Goal: Answer question/provide support

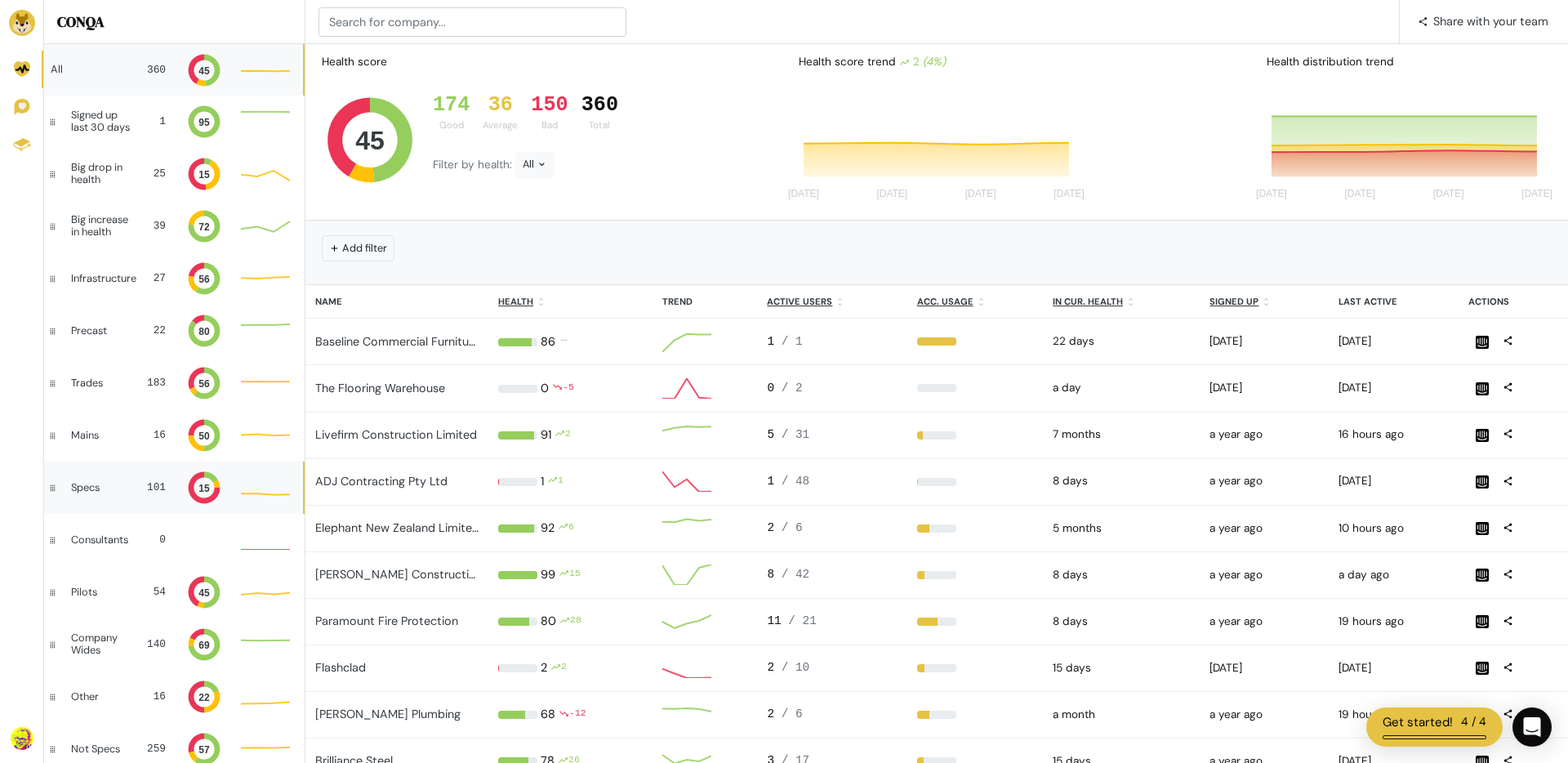
click at [119, 495] on div "Specs 101 15" at bounding box center [173, 487] width 259 height 52
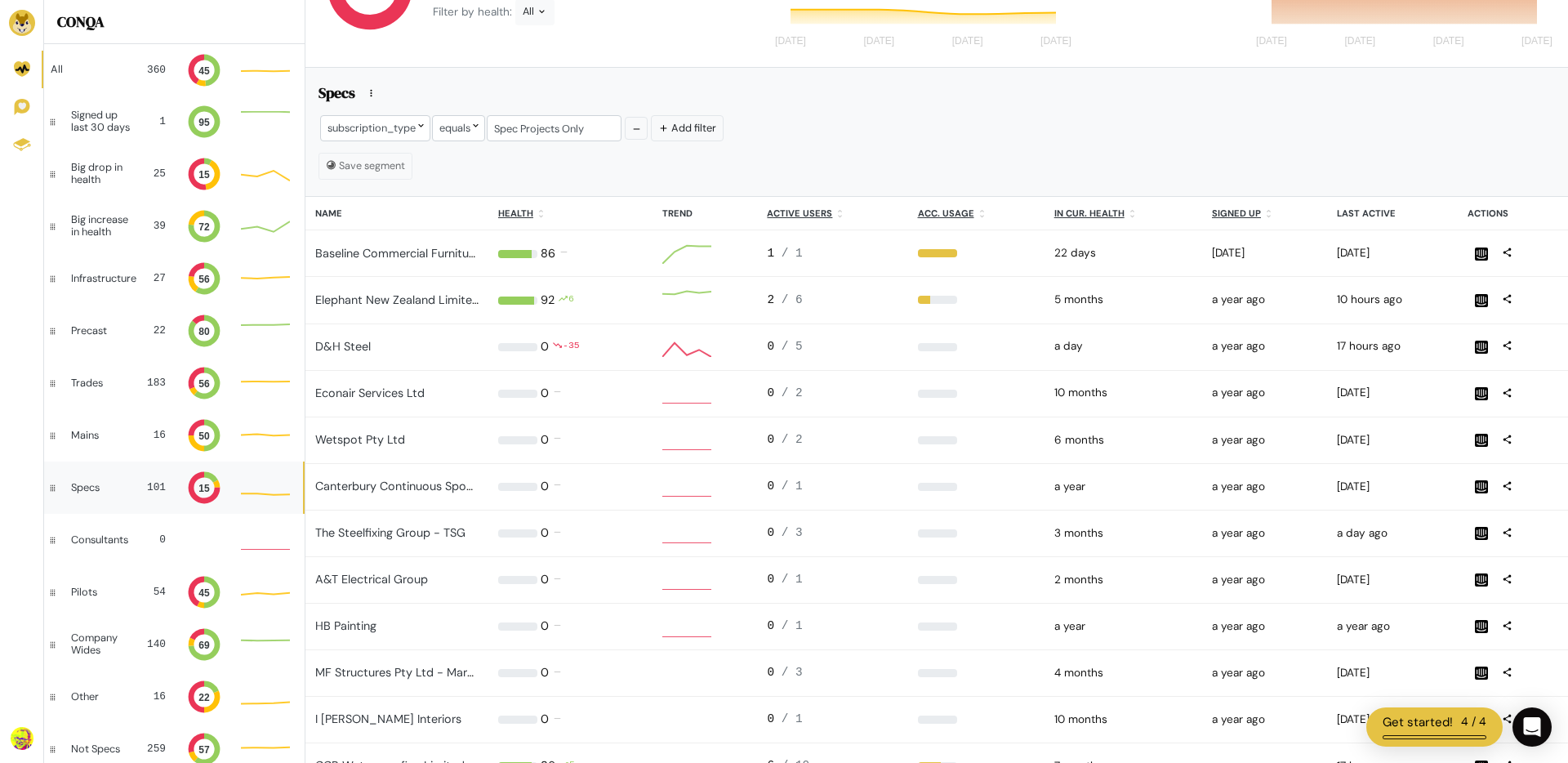
scroll to position [1, 1]
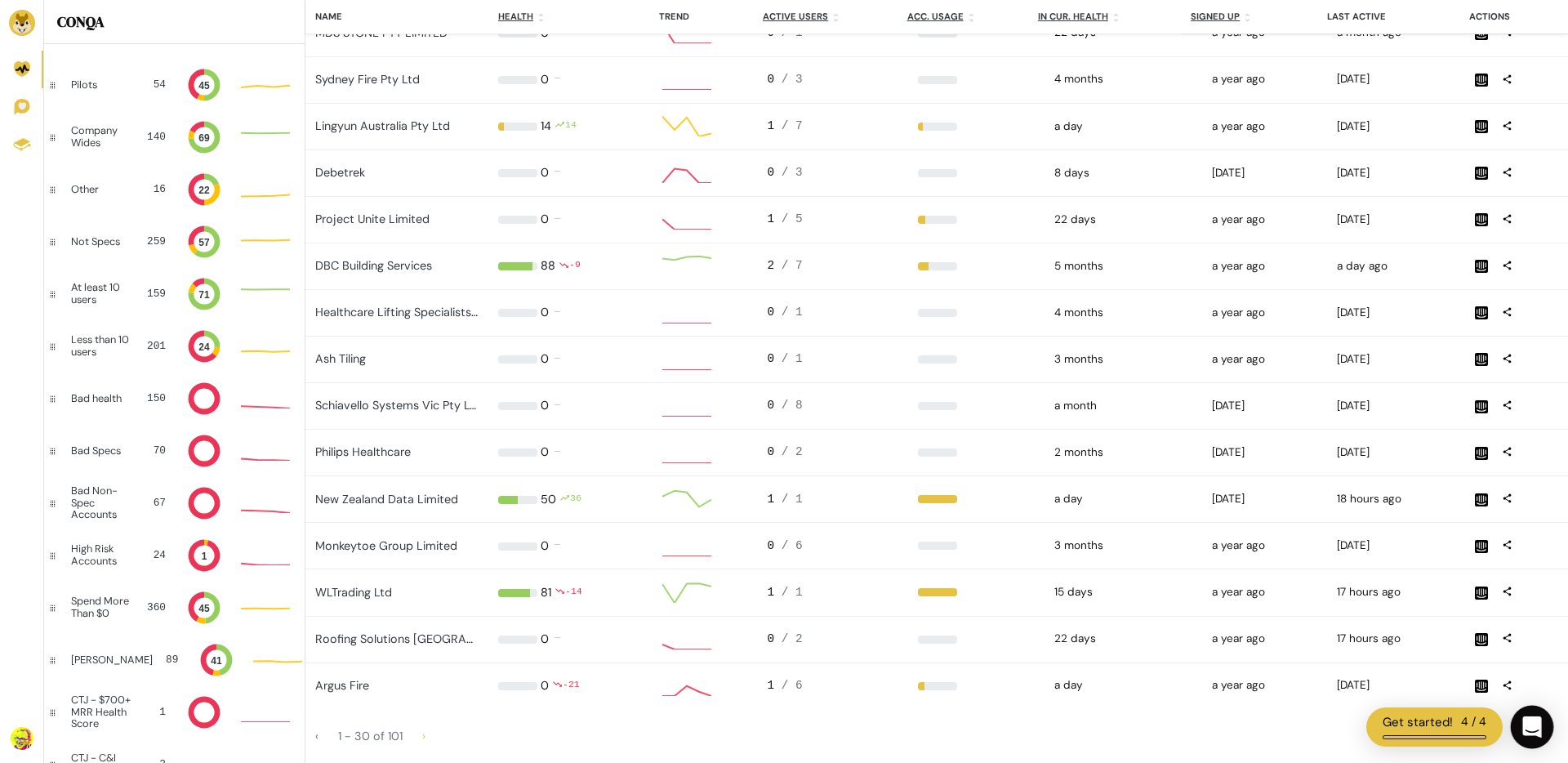
click at [1529, 726] on icon "Open Intercom Messenger" at bounding box center [1531, 727] width 19 height 22
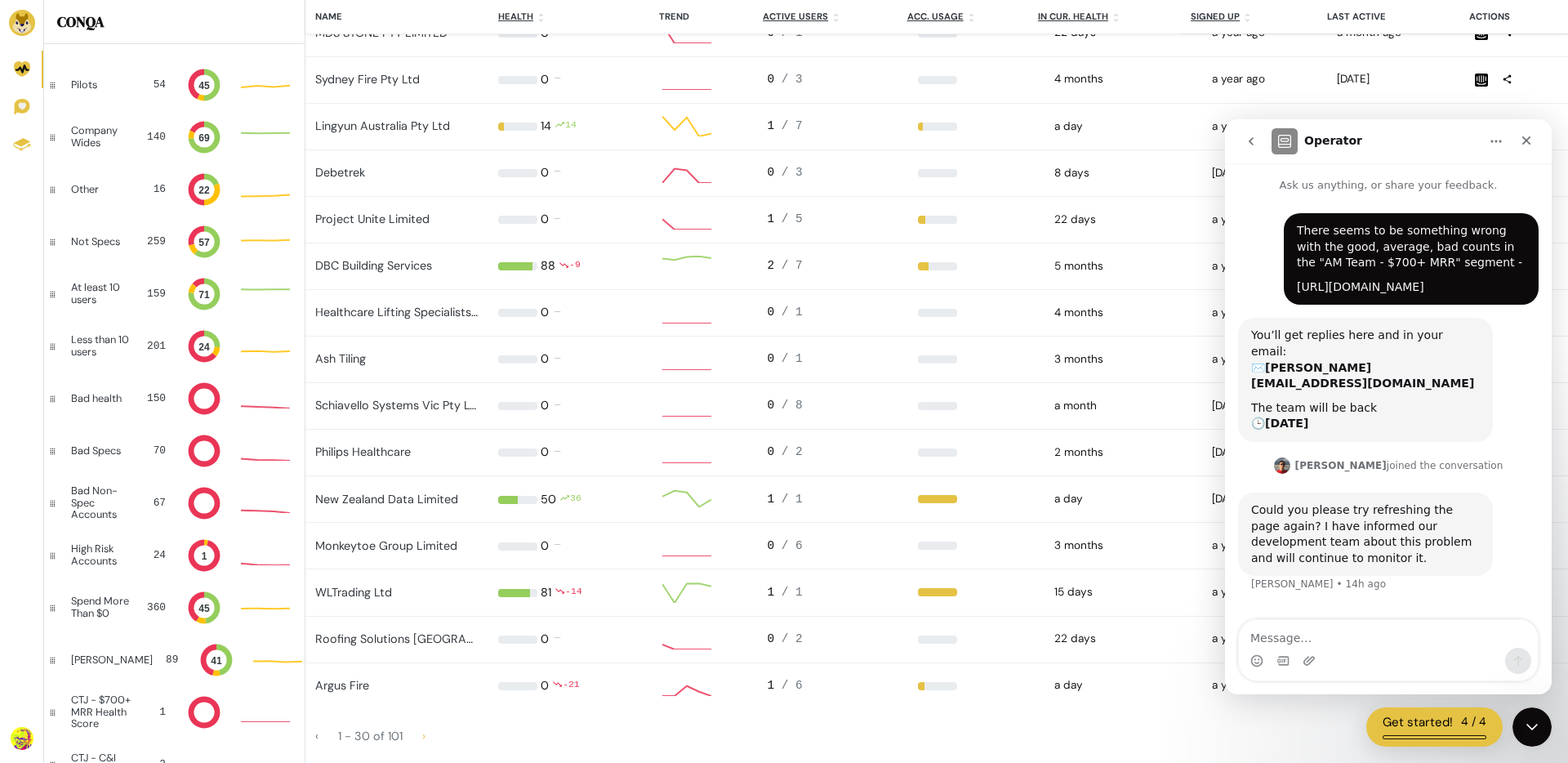
click at [1404, 280] on link "[URL][DOMAIN_NAME]" at bounding box center [1361, 287] width 127 height 13
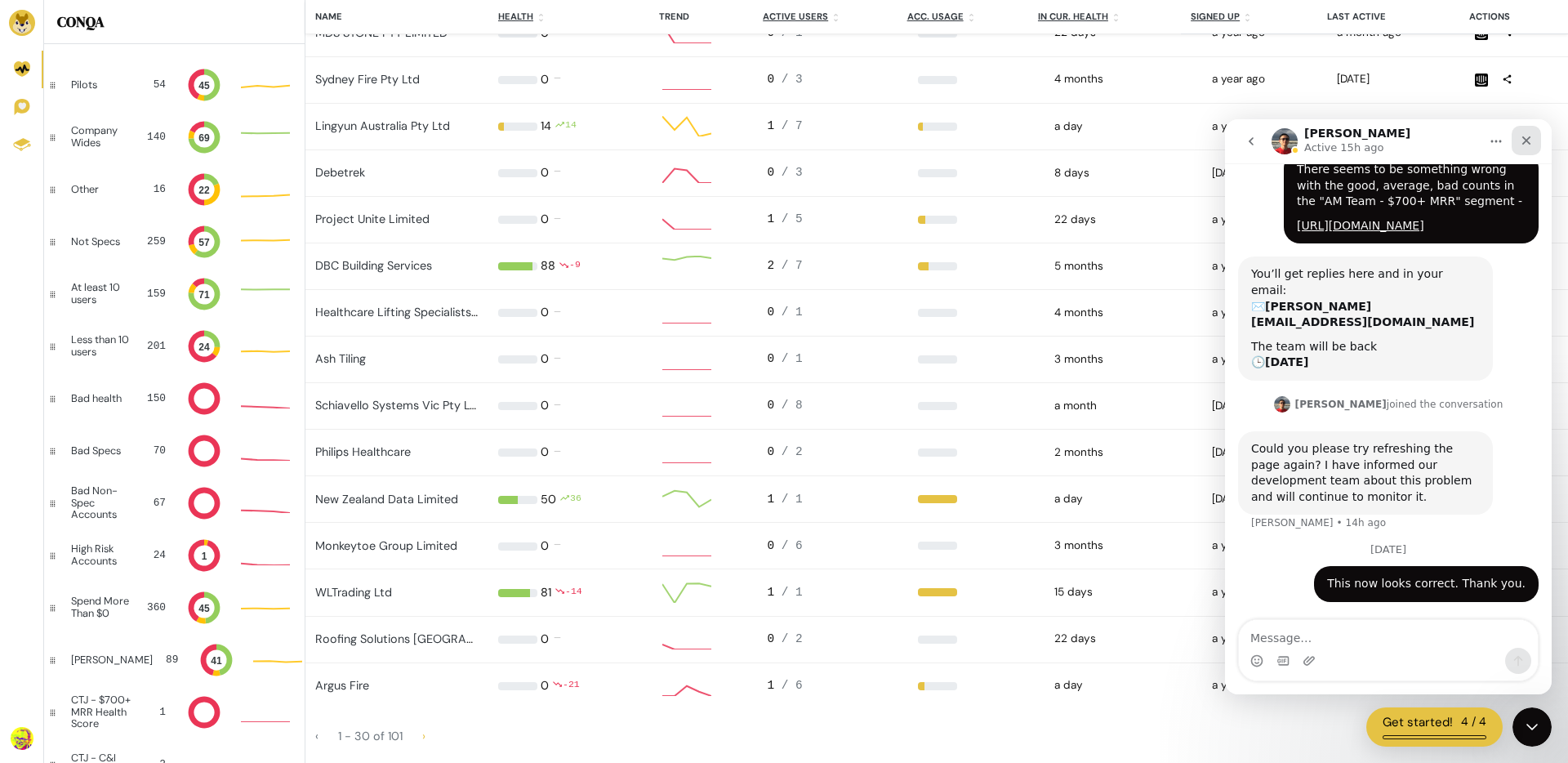
click at [1520, 145] on icon "Close" at bounding box center [1526, 141] width 13 height 13
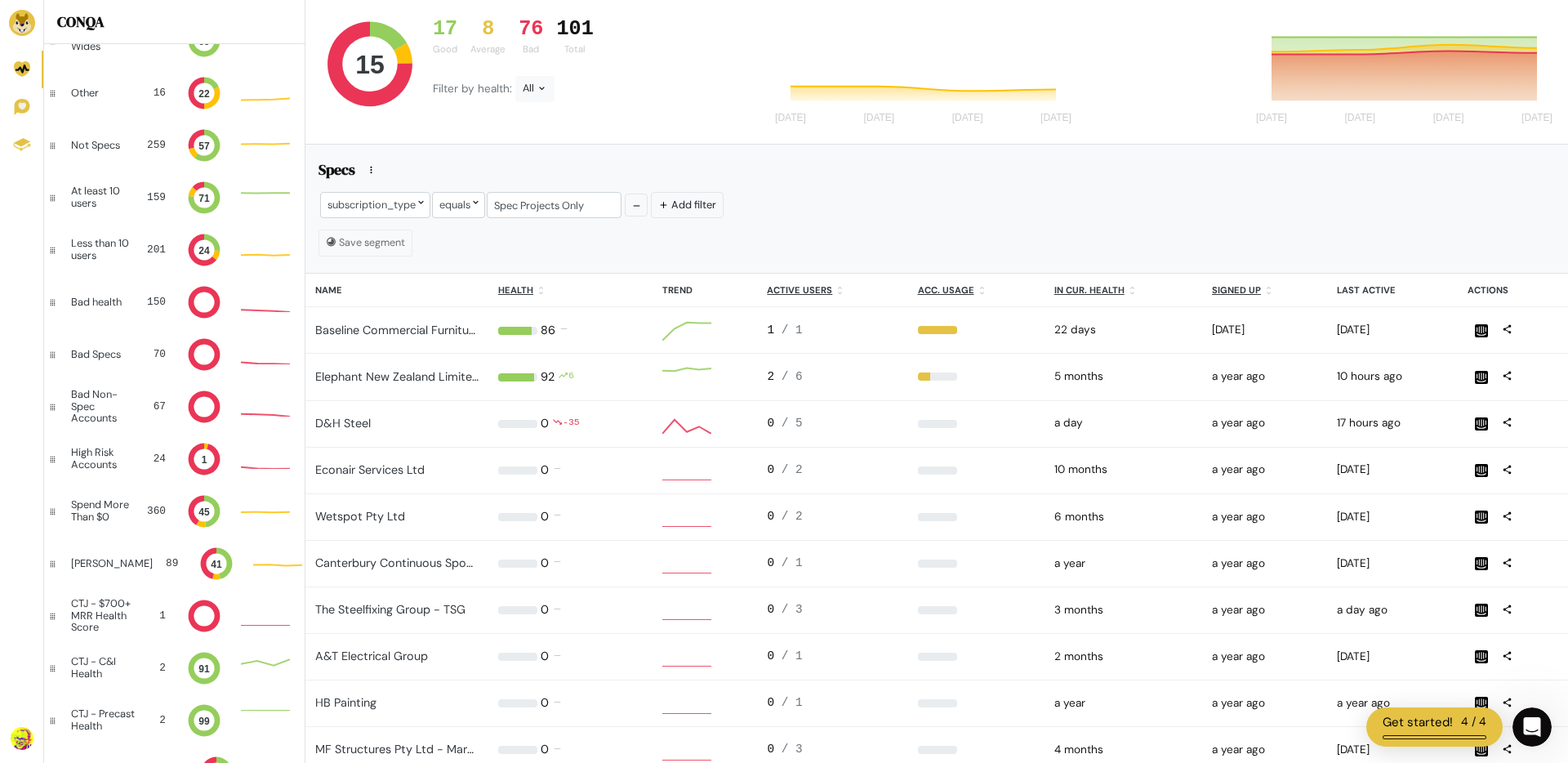
scroll to position [0, 0]
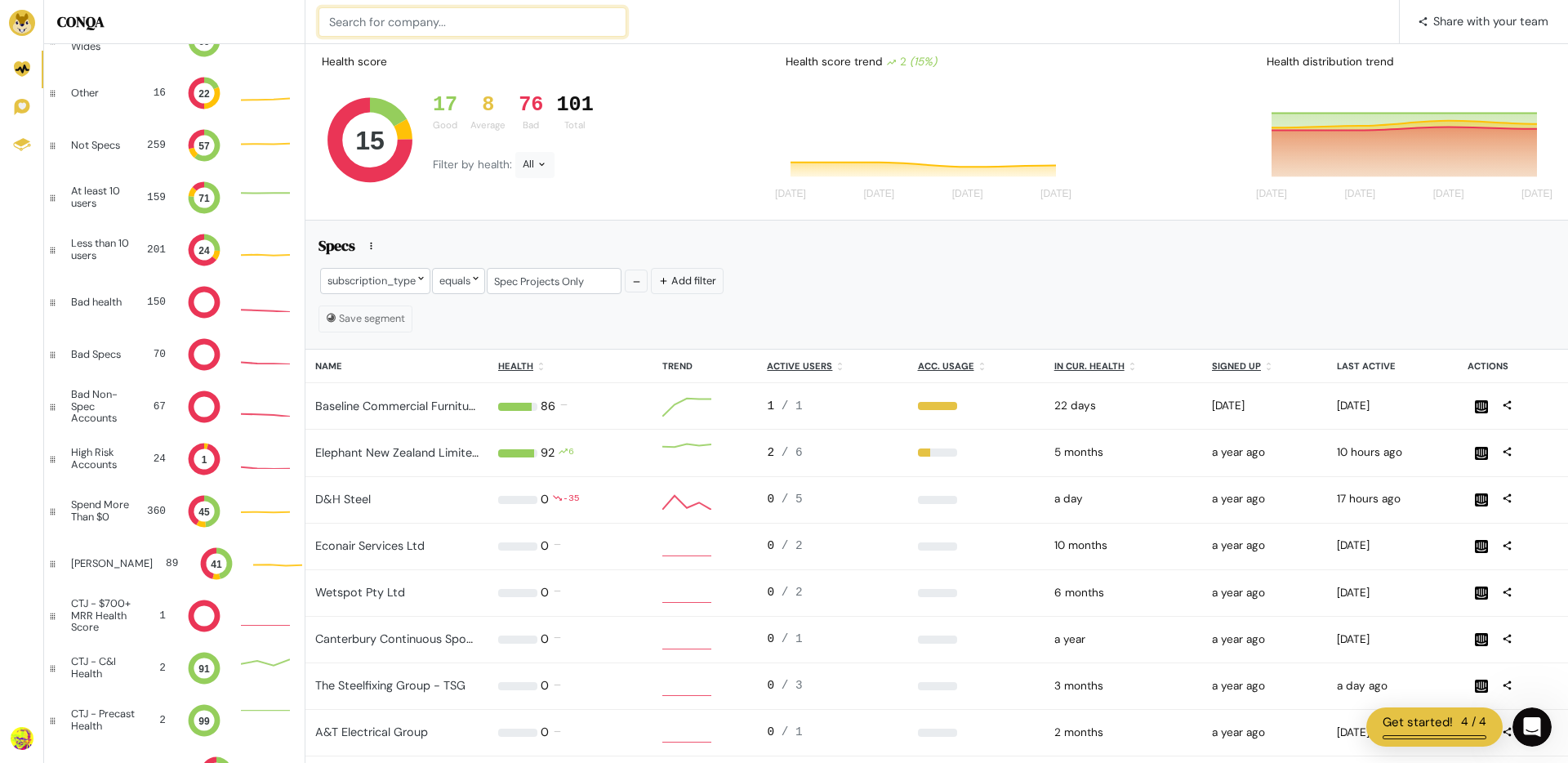
click at [554, 31] on input at bounding box center [473, 22] width 308 height 29
type input "becton dic"
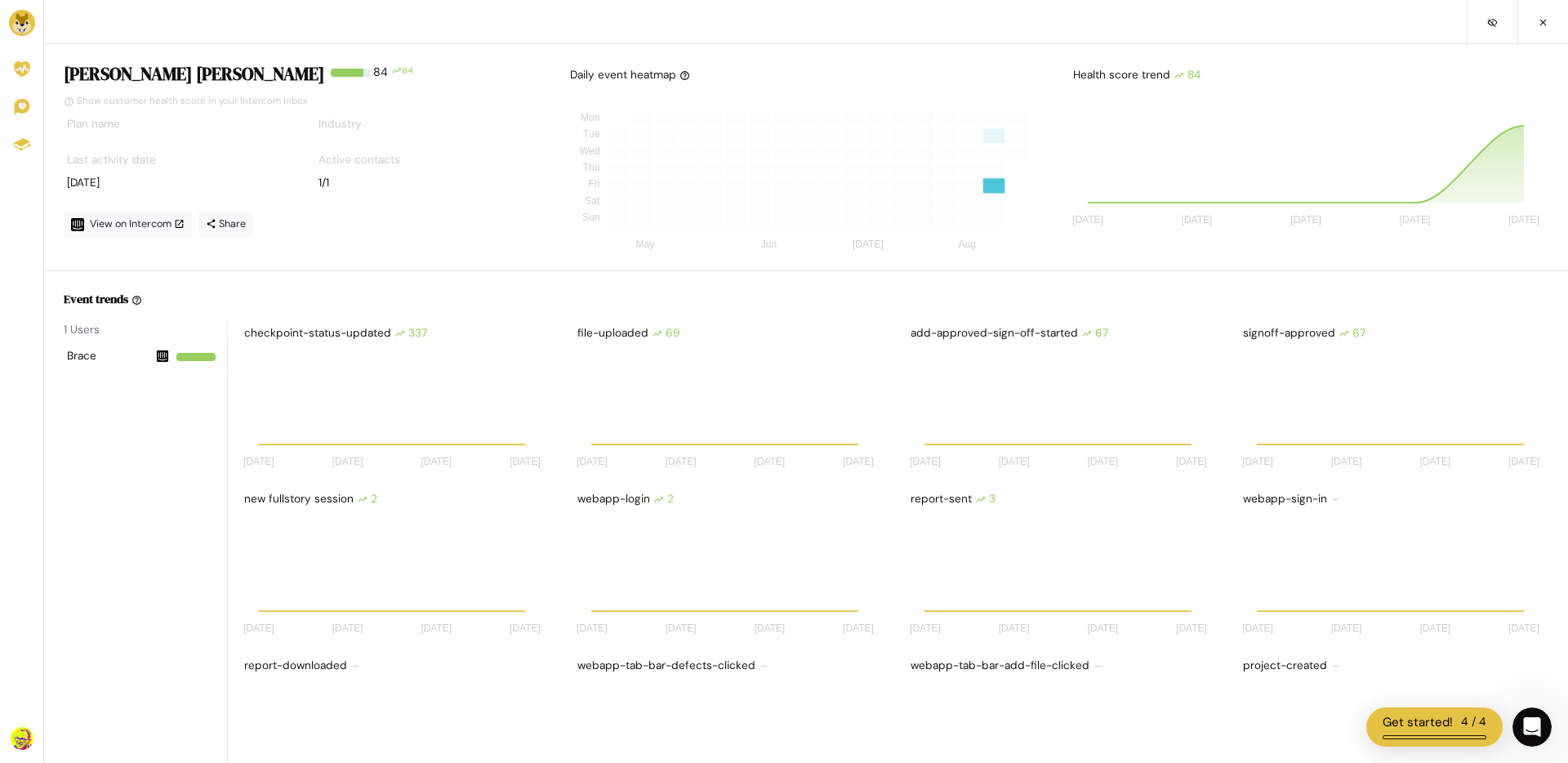
scroll to position [143, 309]
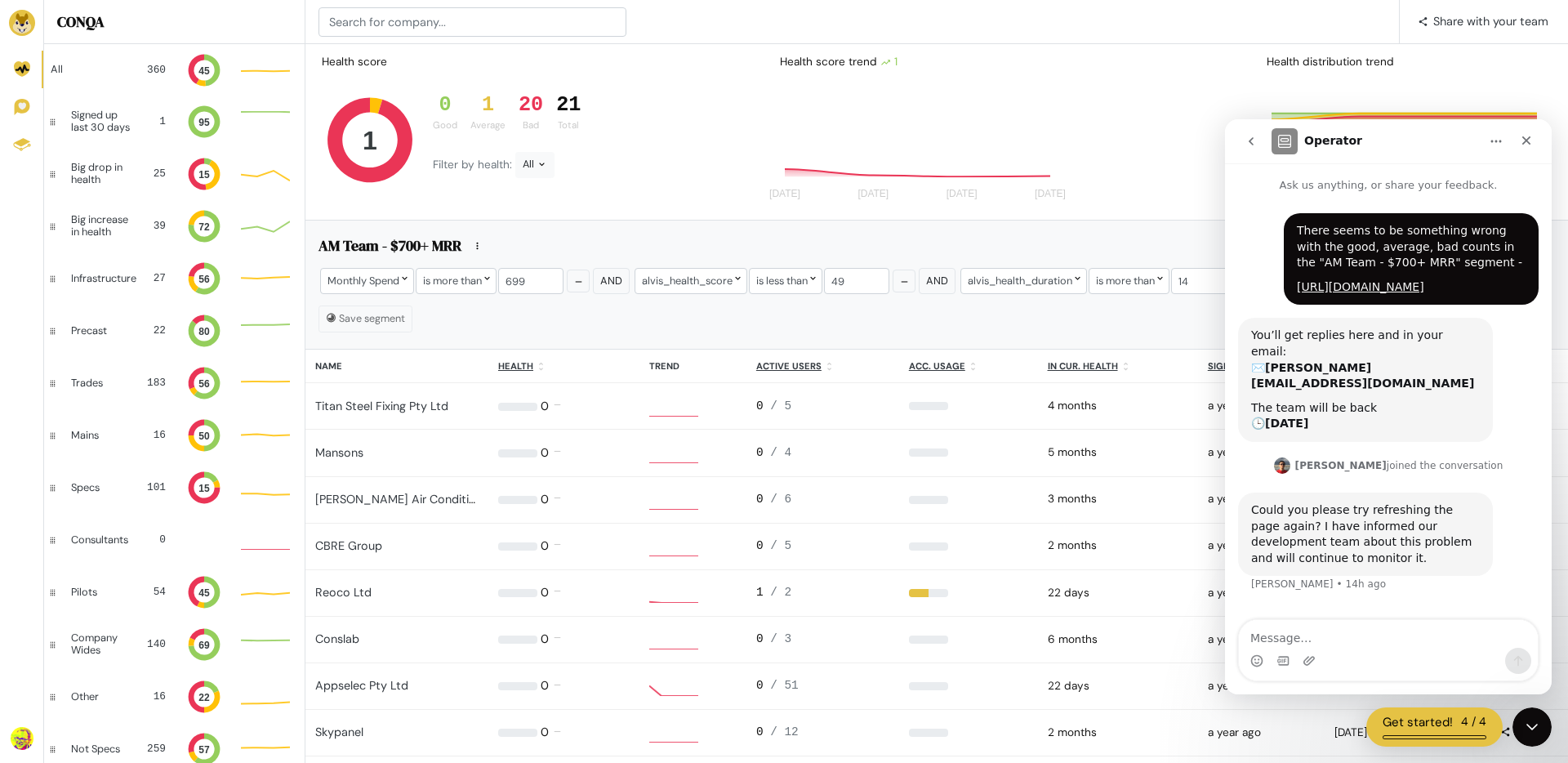
click at [1366, 644] on textarea "Message…" at bounding box center [1388, 633] width 299 height 27
type textarea "This now looks correct. Thank you."
